Goal: Task Accomplishment & Management: Manage account settings

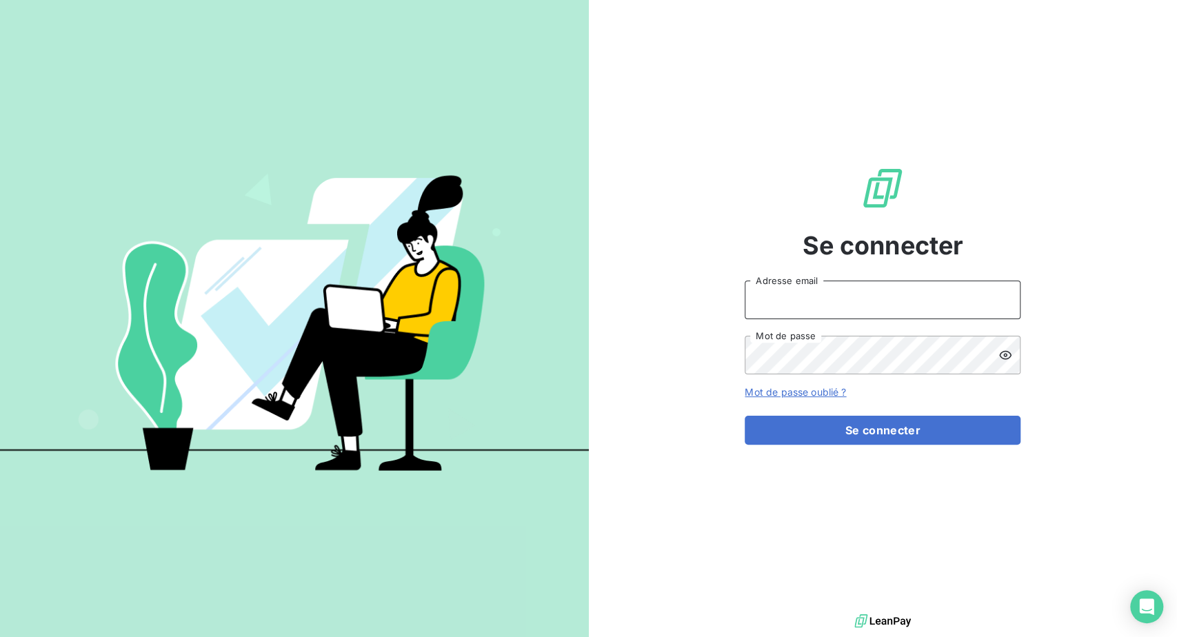
type input "[PERSON_NAME][EMAIL_ADDRESS][PERSON_NAME][DOMAIN_NAME]"
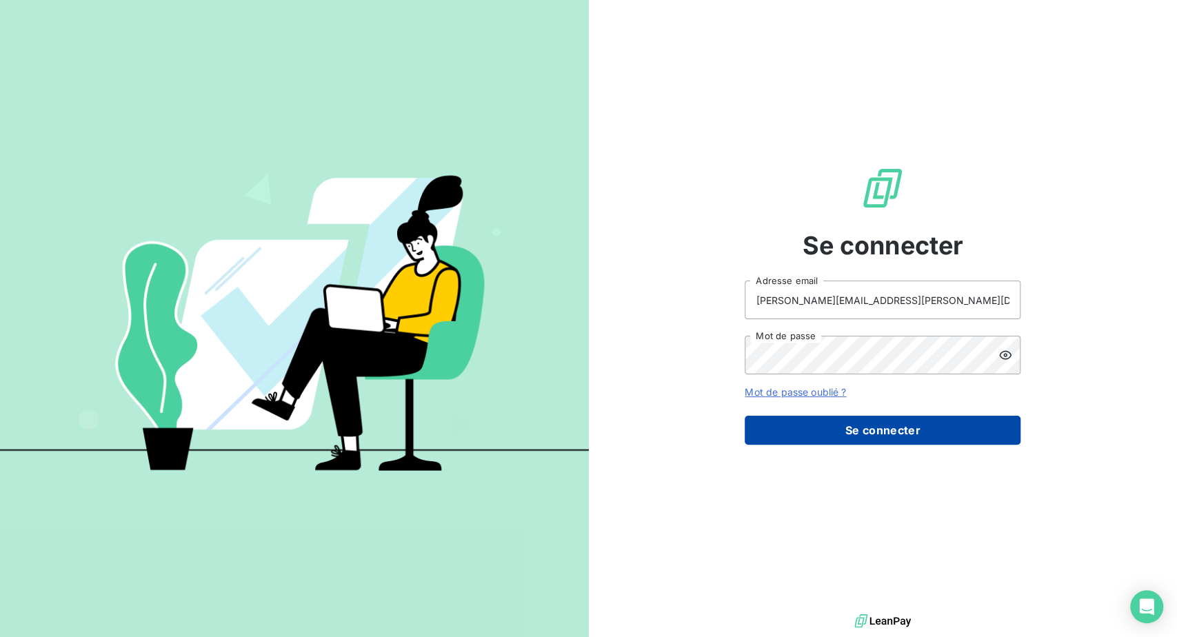
click at [856, 445] on button "Se connecter" at bounding box center [883, 430] width 276 height 29
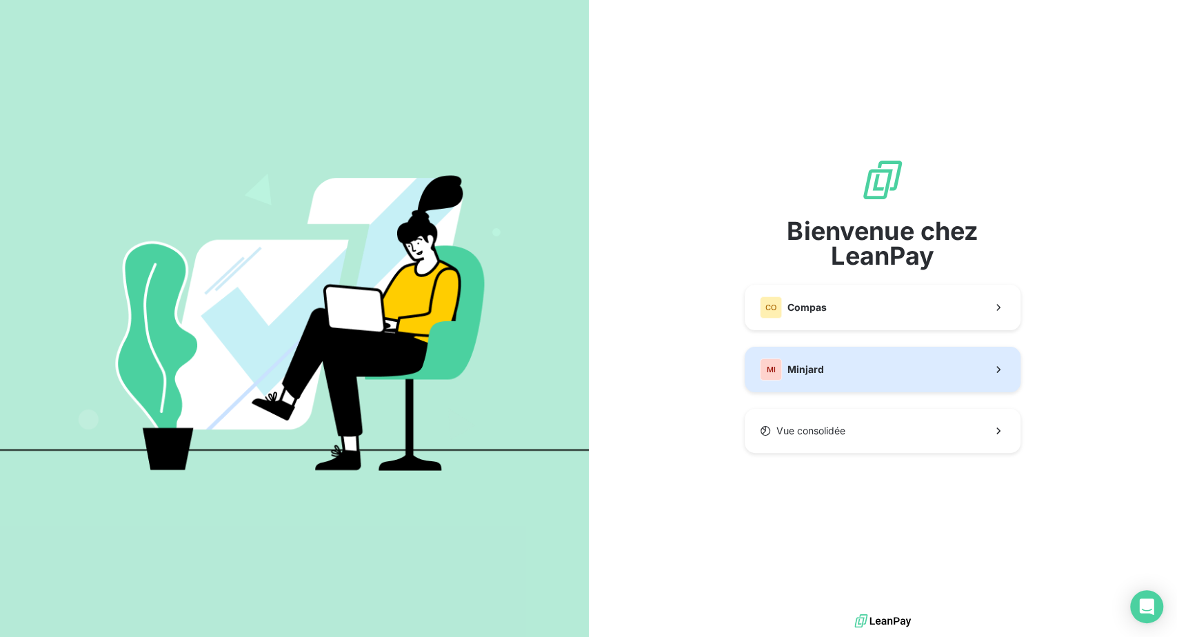
click at [782, 381] on div "MI" at bounding box center [771, 370] width 22 height 22
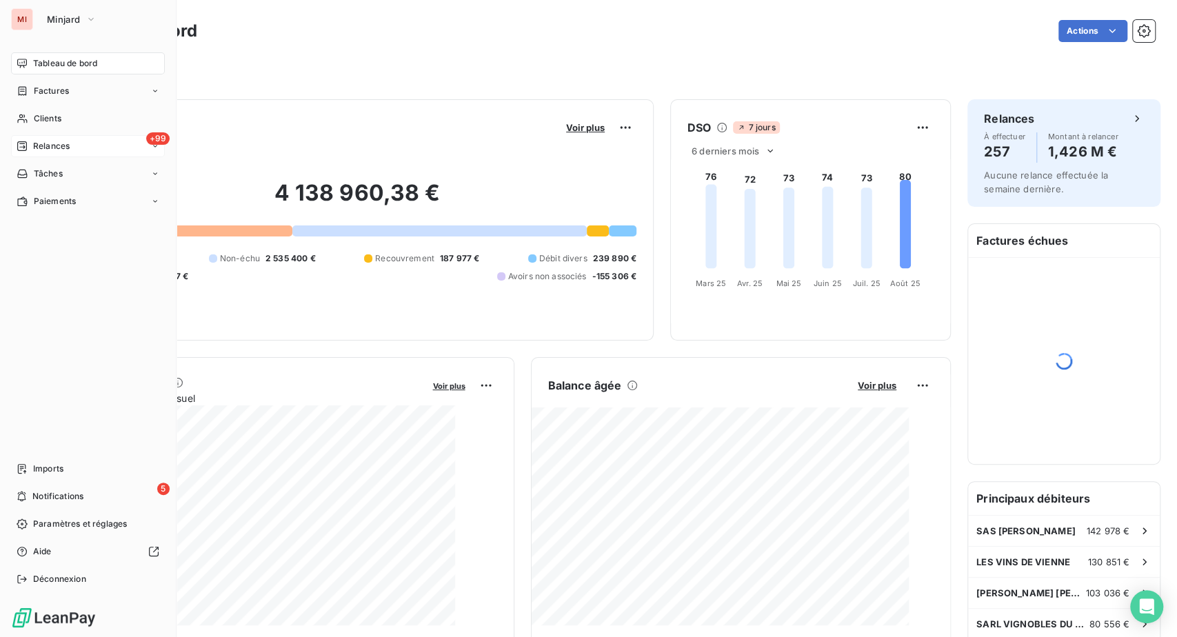
click at [63, 152] on span "Relances" at bounding box center [51, 146] width 37 height 12
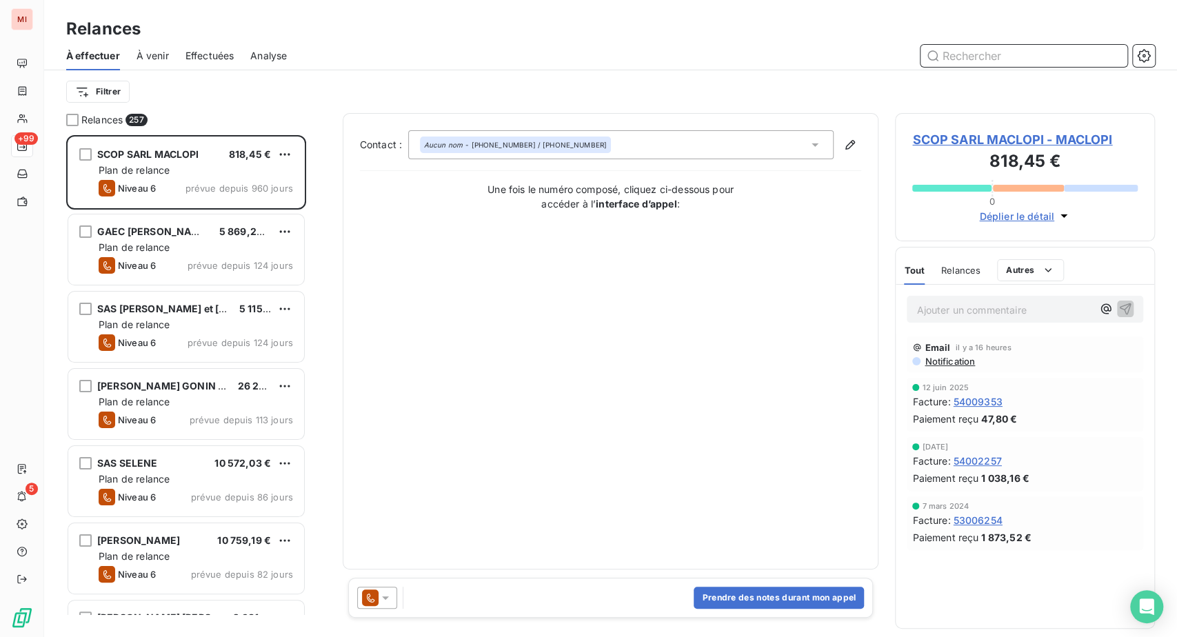
scroll to position [468, 228]
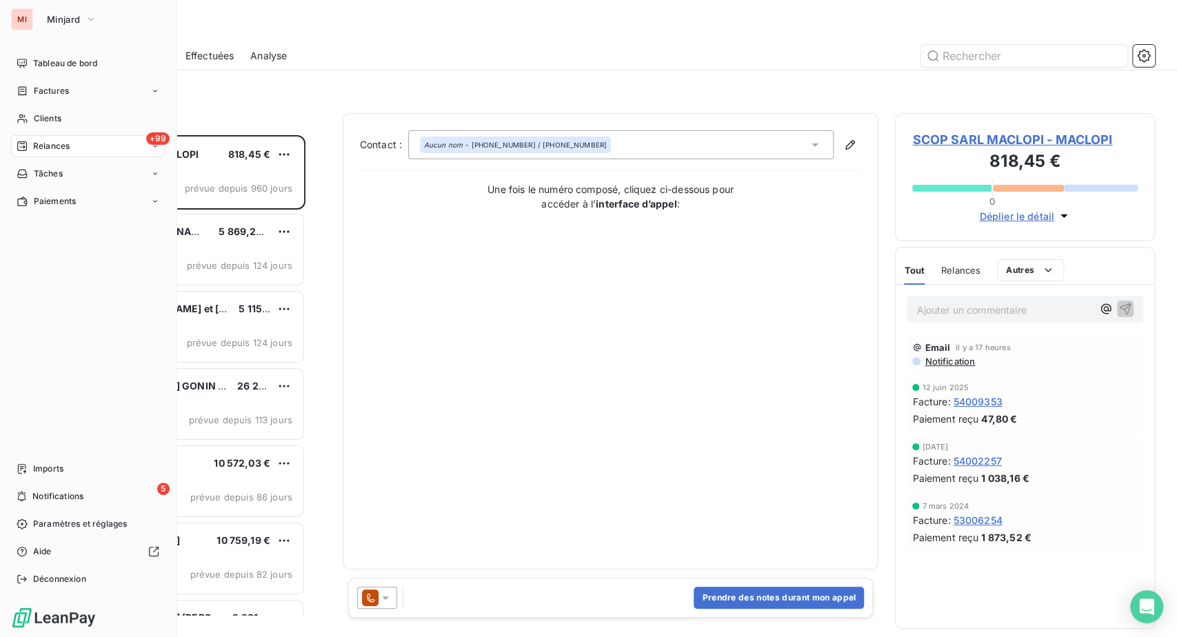
drag, startPoint x: 79, startPoint y: 99, endPoint x: 135, endPoint y: 112, distance: 58.2
click at [79, 70] on span "Tableau de bord" at bounding box center [65, 63] width 64 height 12
